Goal: Obtain resource: Obtain resource

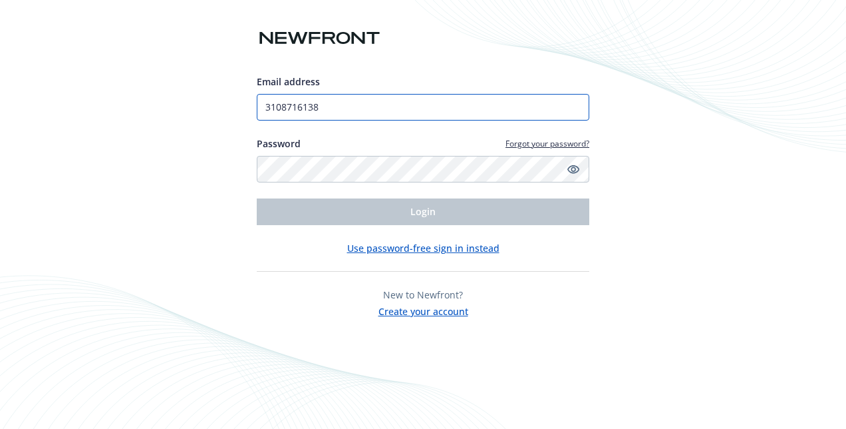
click at [329, 105] on input "3108716138" at bounding box center [423, 107] width 333 height 27
type input "[EMAIL_ADDRESS][DOMAIN_NAME]"
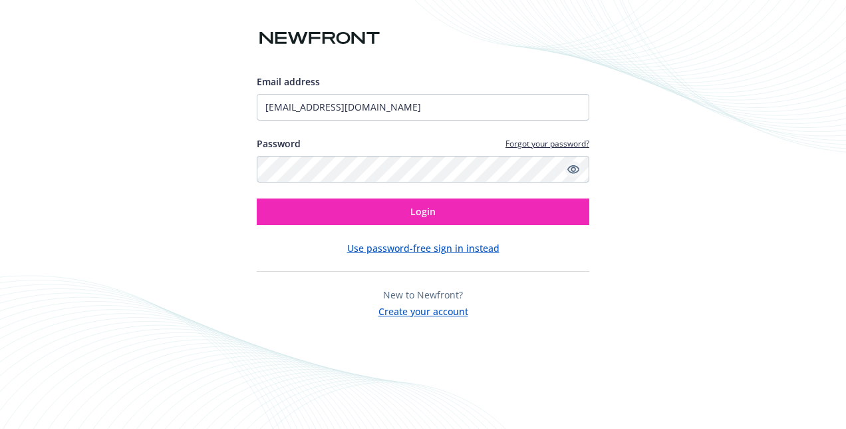
click at [572, 169] on icon "Show password" at bounding box center [574, 169] width 12 height 12
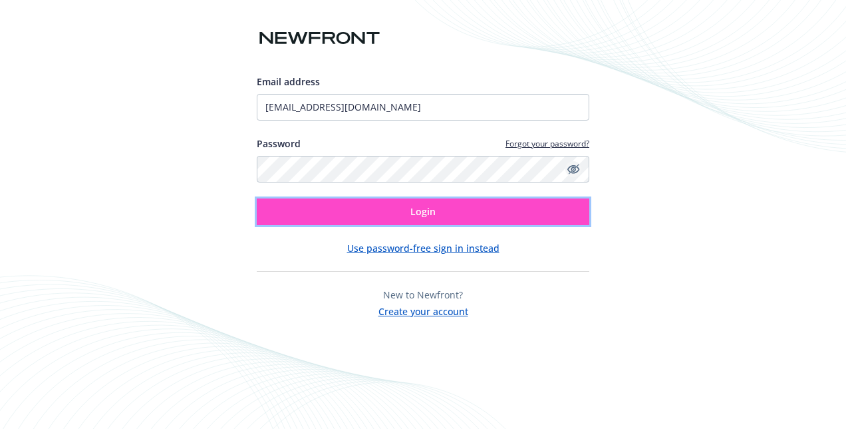
click at [414, 207] on span "Login" at bounding box center [423, 211] width 25 height 13
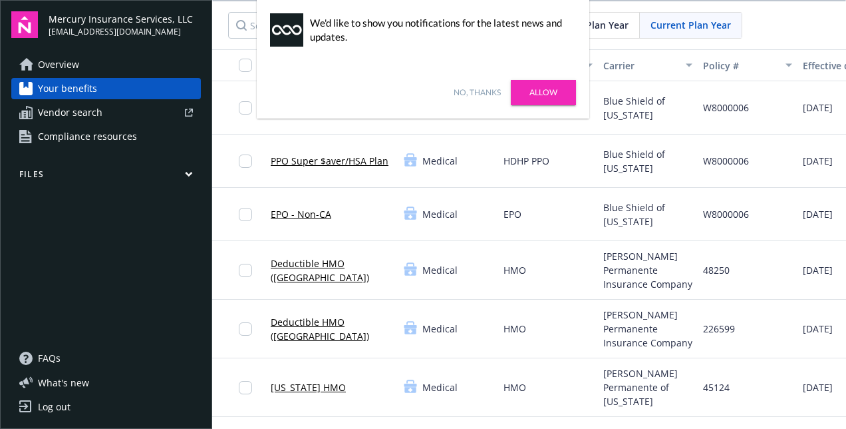
click at [480, 93] on link "No, thanks" at bounding box center [477, 93] width 47 height 12
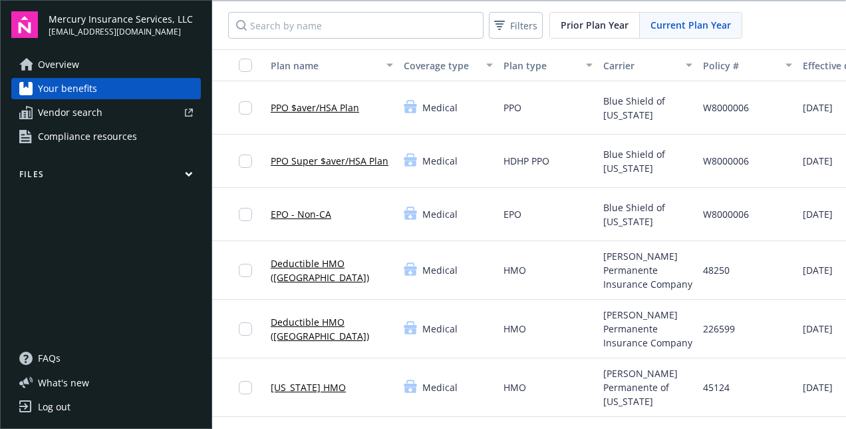
click at [133, 23] on span "Mercury Insurance Services, LLC" at bounding box center [121, 19] width 144 height 14
click at [194, 173] on button "Files" at bounding box center [106, 176] width 190 height 17
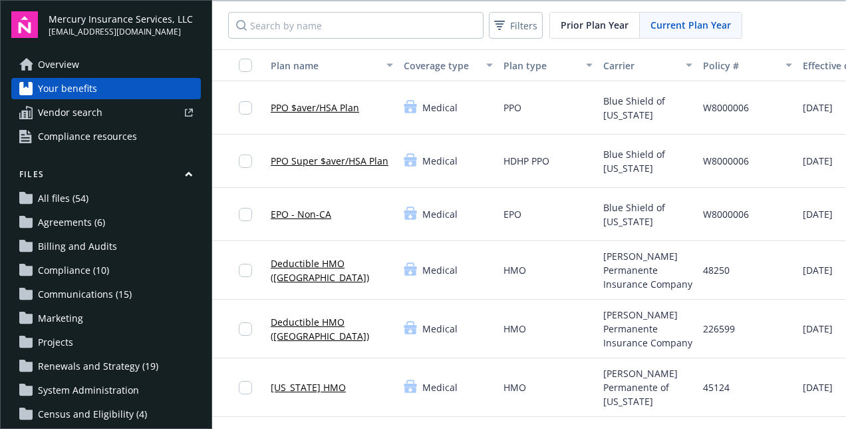
click at [65, 198] on span "All files (54)" at bounding box center [63, 198] width 51 height 21
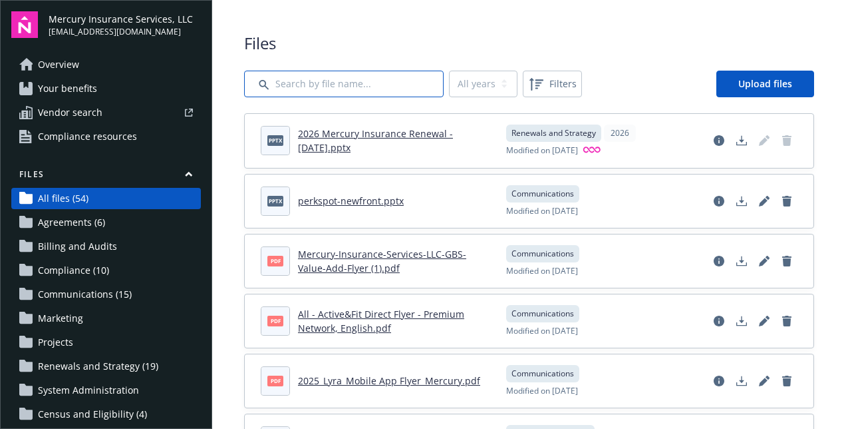
click at [351, 87] on input "Search by file name..." at bounding box center [344, 84] width 200 height 27
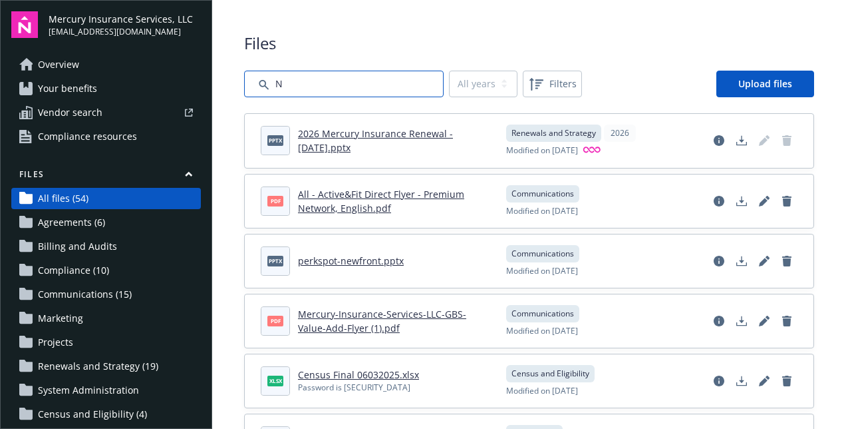
click at [333, 85] on input "Search by file name..." at bounding box center [344, 84] width 200 height 27
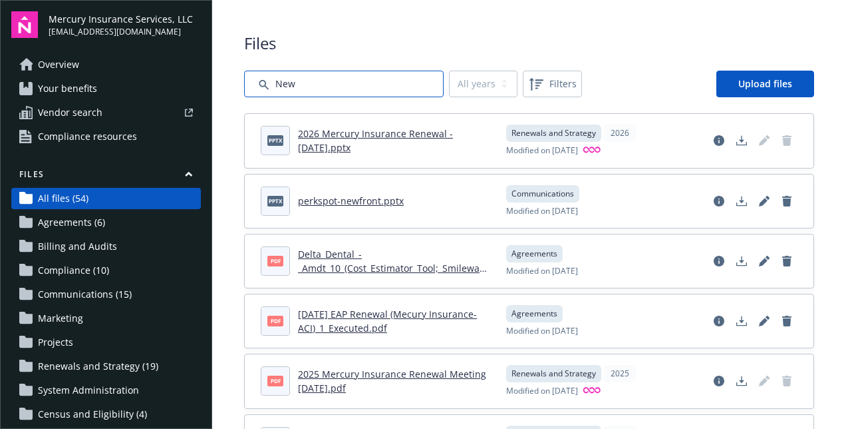
click at [305, 85] on input "Search by file name..." at bounding box center [344, 84] width 200 height 27
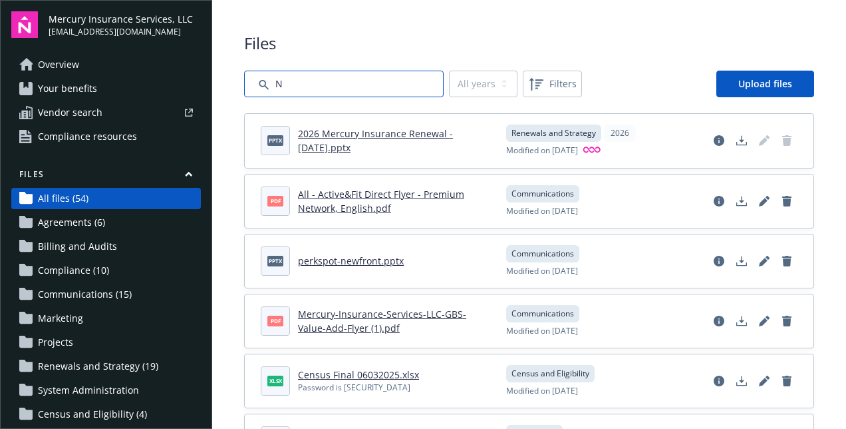
click at [299, 85] on input "Search by file name..." at bounding box center [344, 84] width 200 height 27
type input "NYL"
